Goal: Task Accomplishment & Management: Manage account settings

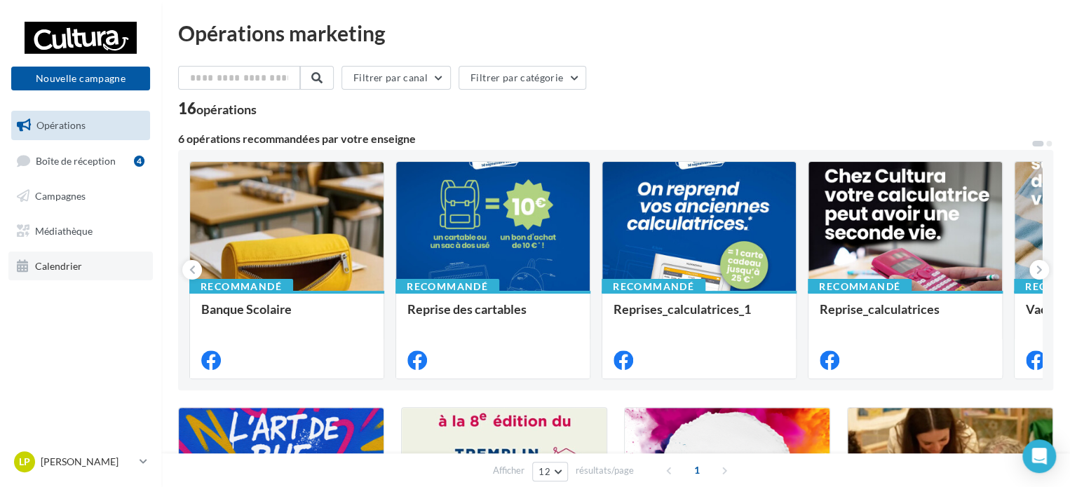
click at [67, 261] on span "Calendrier" at bounding box center [58, 265] width 47 height 12
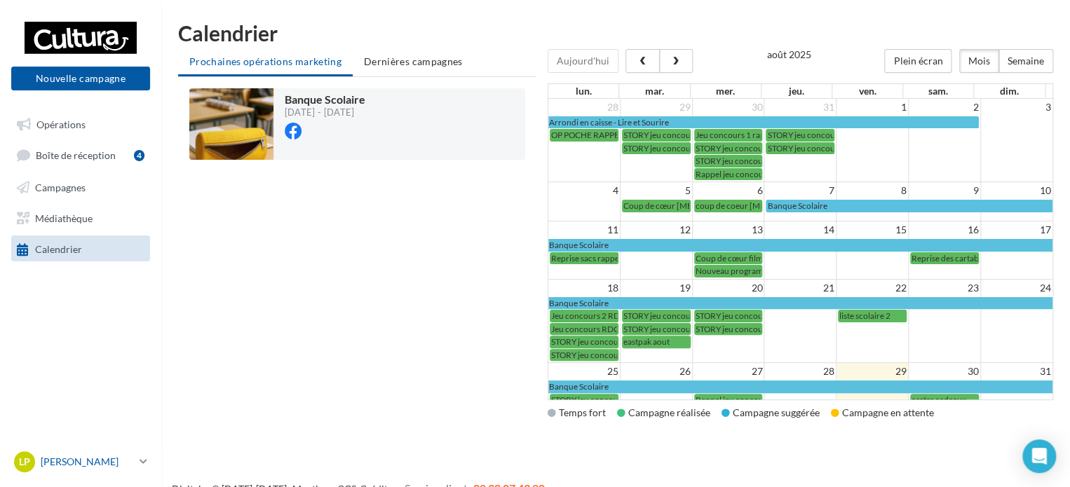
click at [143, 465] on icon at bounding box center [143, 462] width 8 height 12
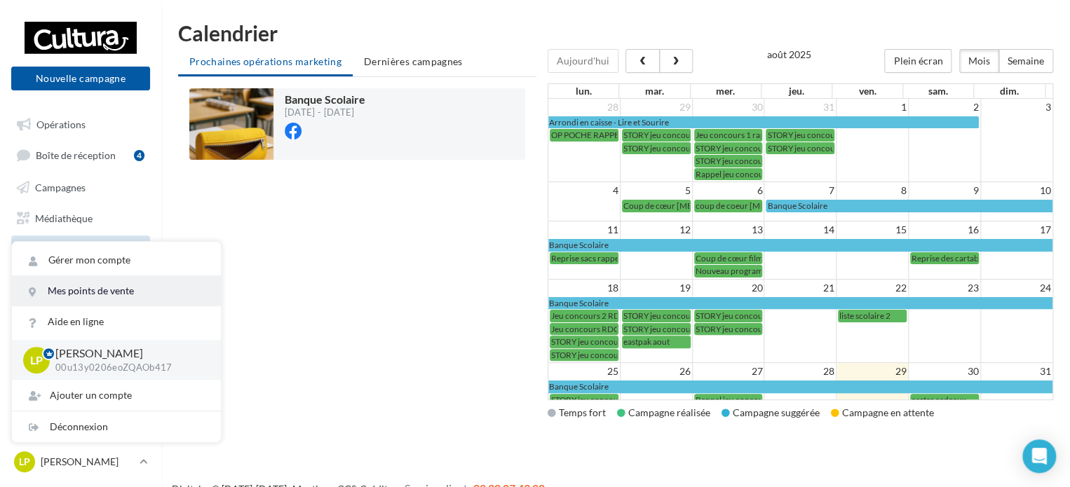
click at [130, 291] on link "Mes points de vente" at bounding box center [116, 290] width 209 height 31
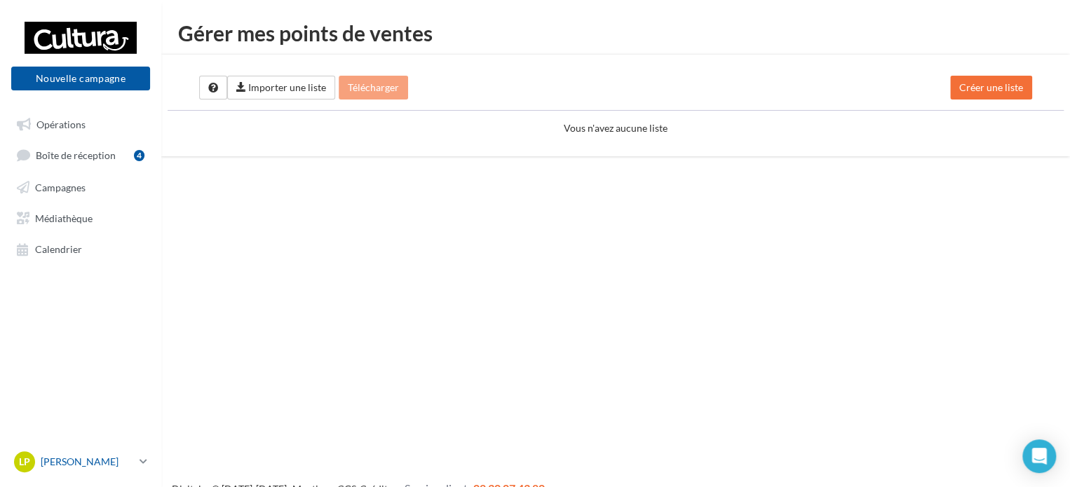
click at [141, 456] on icon at bounding box center [143, 462] width 8 height 12
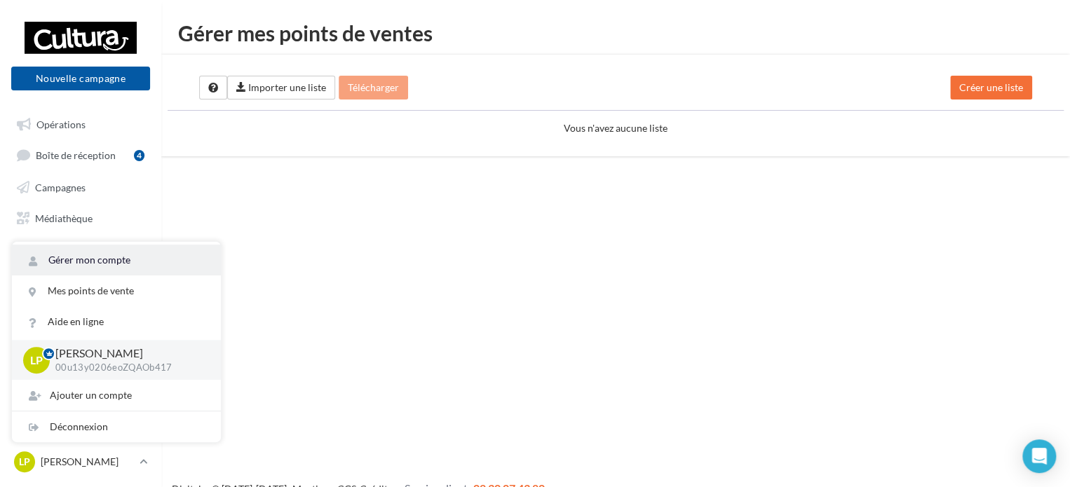
click at [147, 264] on link "Gérer mon compte" at bounding box center [116, 260] width 209 height 31
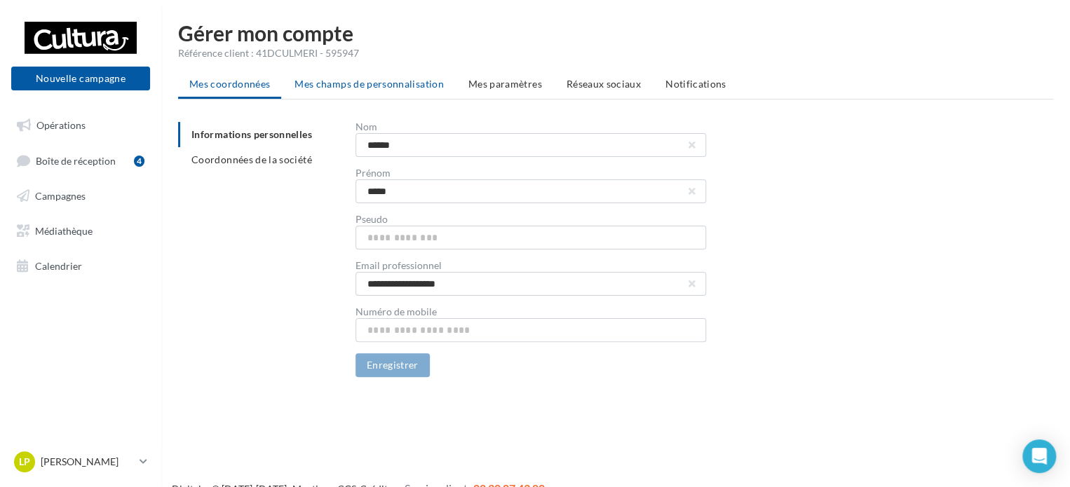
click at [378, 86] on span "Mes champs de personnalisation" at bounding box center [368, 84] width 149 height 12
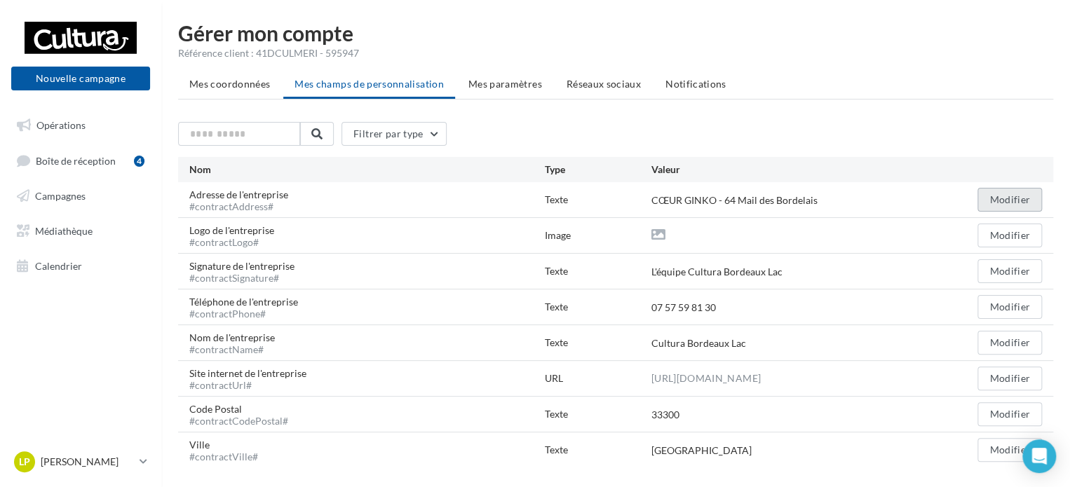
click at [995, 206] on button "Modifier" at bounding box center [1009, 200] width 64 height 24
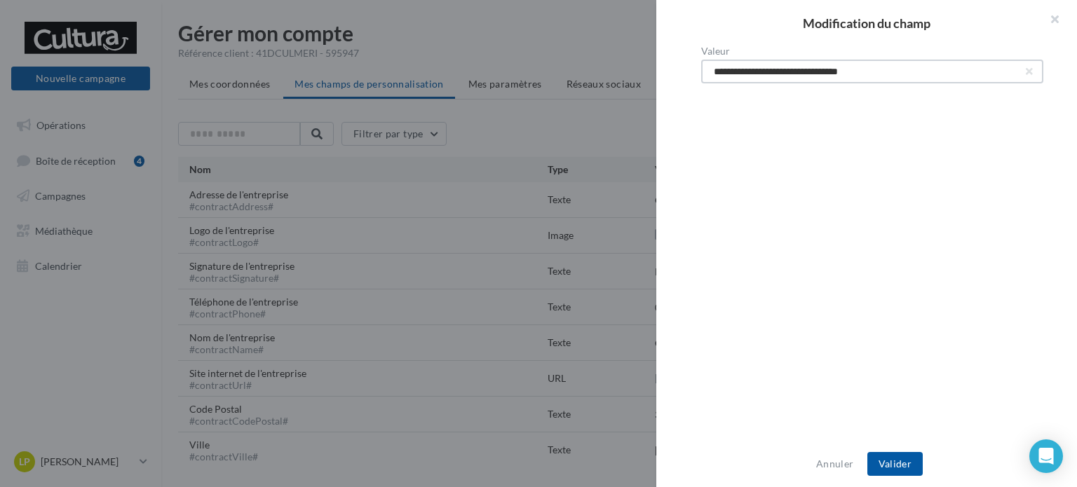
click at [1015, 72] on input "**********" at bounding box center [872, 72] width 342 height 24
click at [1026, 69] on button "button" at bounding box center [1029, 72] width 6 height 6
click at [867, 69] on input "Valeur" at bounding box center [872, 72] width 342 height 24
click at [1053, 16] on button "button" at bounding box center [1048, 21] width 56 height 42
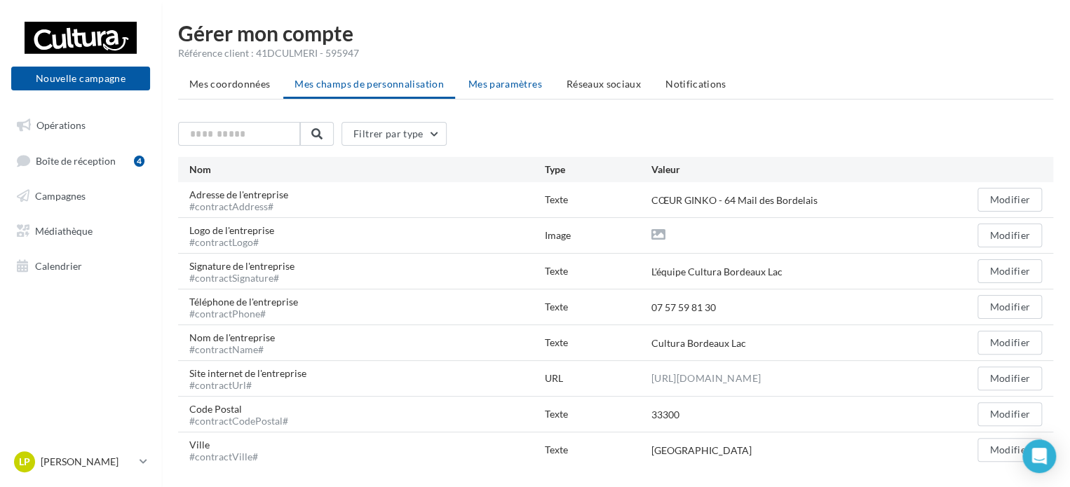
click at [507, 85] on span "Mes paramètres" at bounding box center [505, 84] width 74 height 12
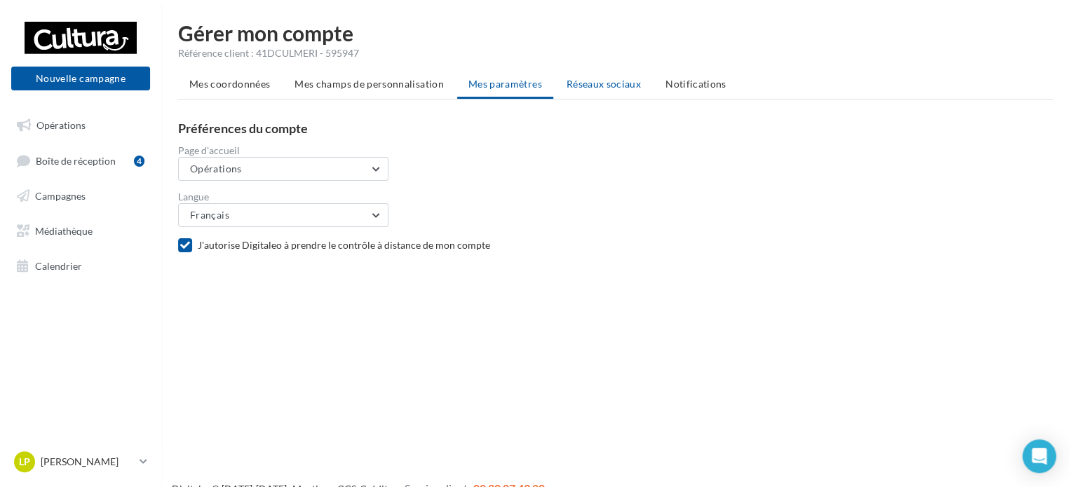
click at [603, 90] on li "Réseaux sociaux" at bounding box center [603, 83] width 97 height 25
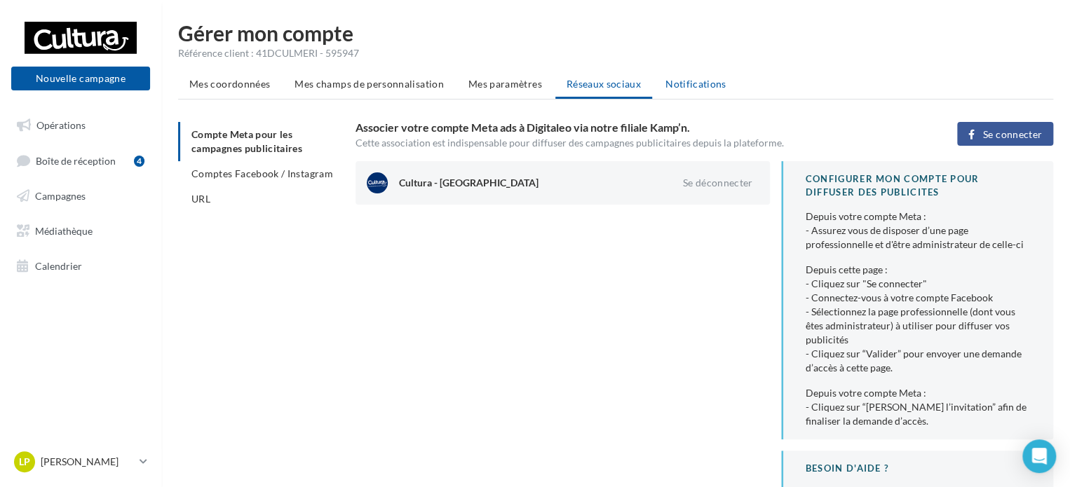
click at [674, 86] on span "Notifications" at bounding box center [695, 84] width 61 height 12
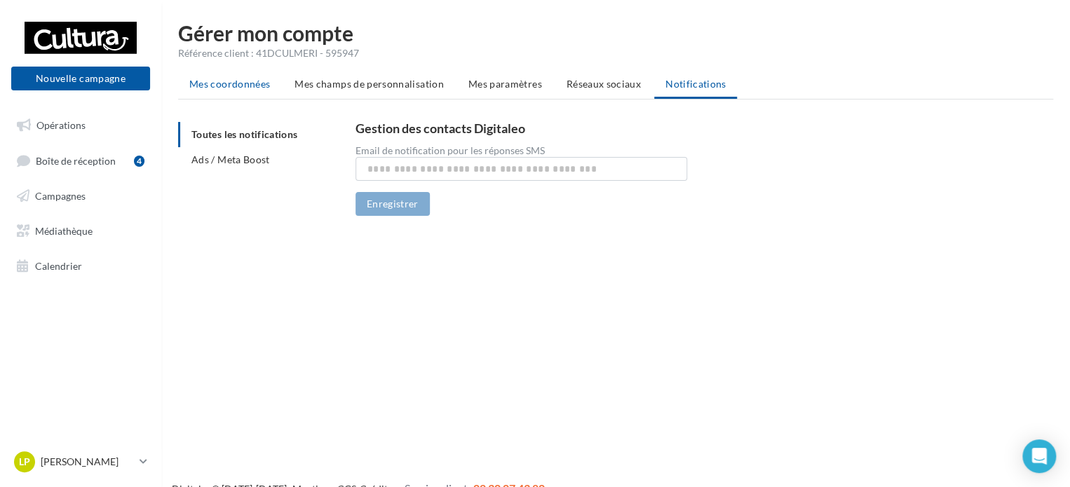
click at [237, 83] on span "Mes coordonnées" at bounding box center [229, 84] width 81 height 12
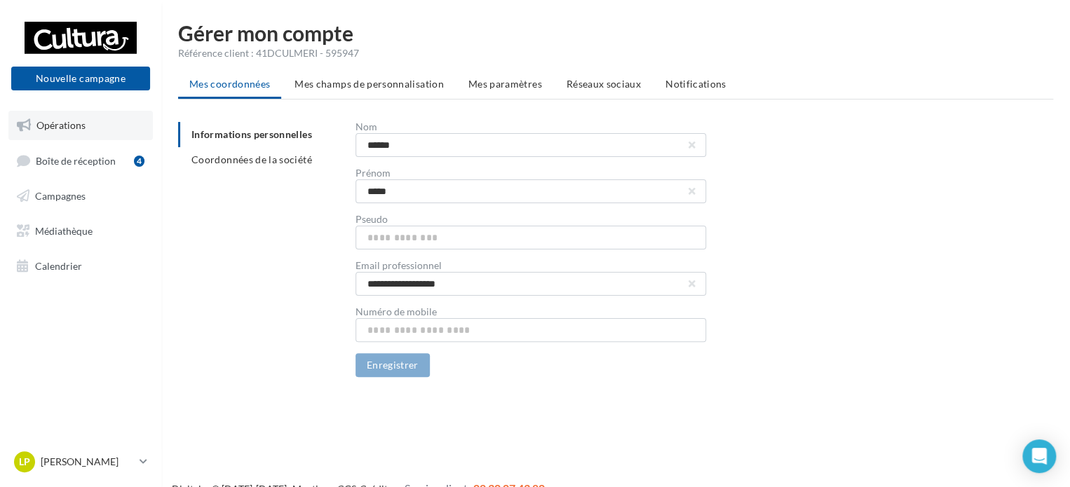
click at [80, 130] on span "Opérations" at bounding box center [60, 125] width 49 height 12
